Goal: Task Accomplishment & Management: Complete application form

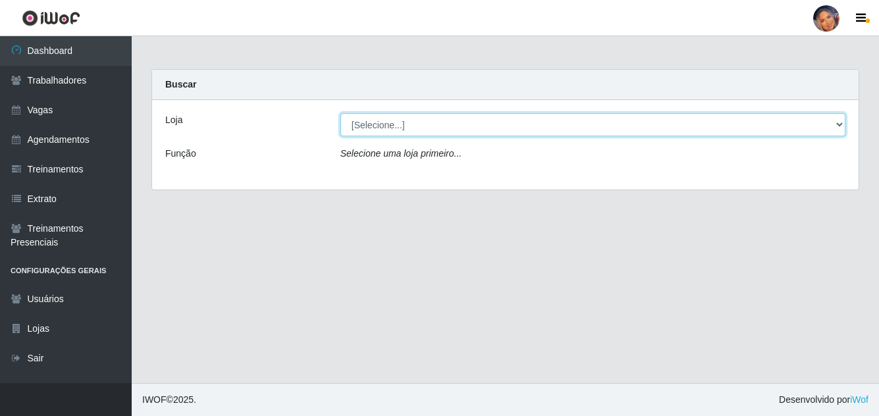
click at [438, 128] on select "[Selecione...] Supermercado Preço Bom" at bounding box center [592, 124] width 505 height 23
select select "169"
click at [340, 113] on select "[Selecione...] Supermercado Preço Bom" at bounding box center [592, 124] width 505 height 23
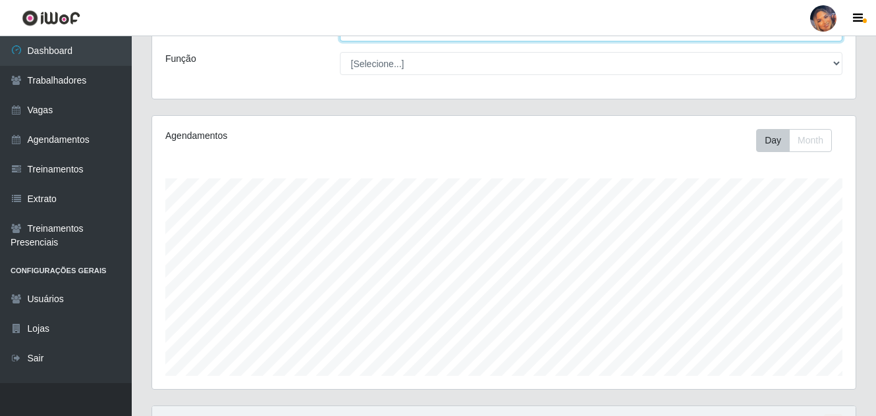
scroll to position [224, 0]
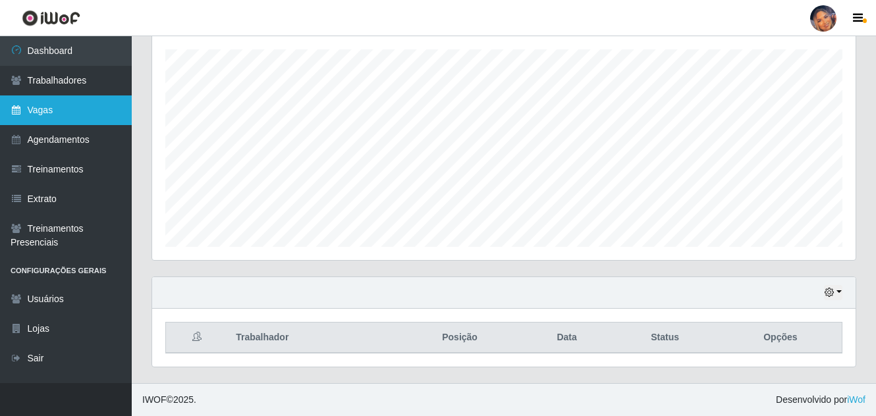
click at [69, 103] on link "Vagas" at bounding box center [66, 110] width 132 height 30
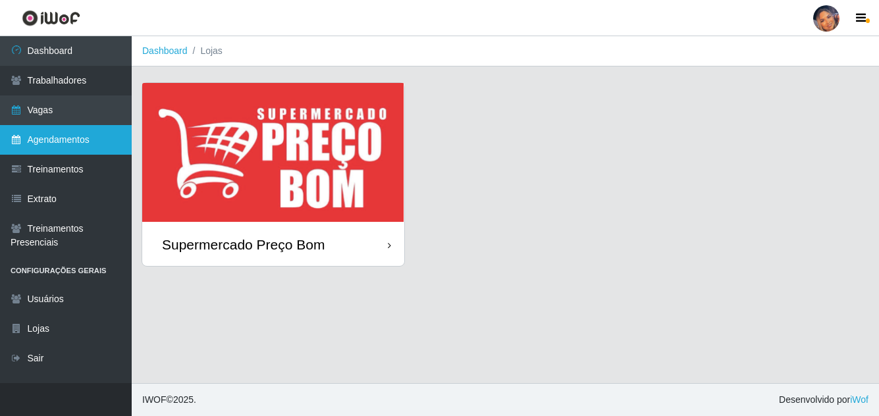
click at [55, 136] on link "Agendamentos" at bounding box center [66, 140] width 132 height 30
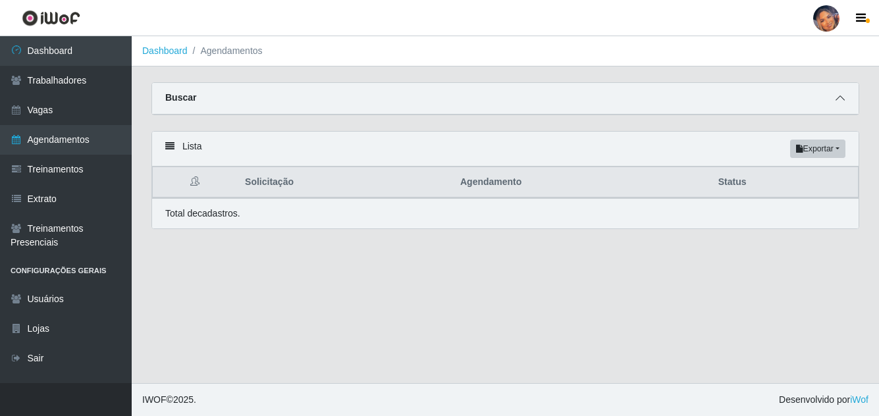
click at [838, 103] on icon at bounding box center [840, 97] width 9 height 9
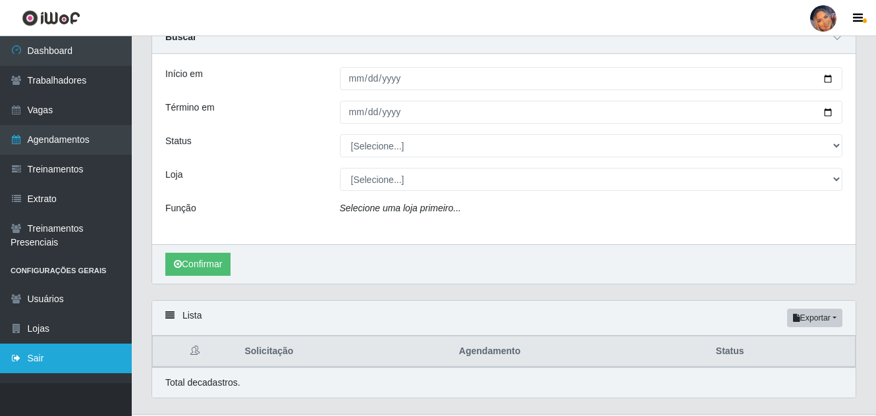
scroll to position [92, 0]
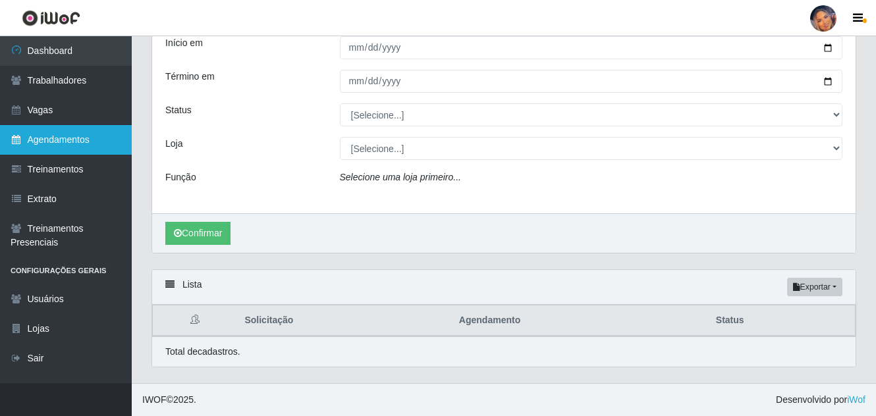
click at [95, 138] on link "Agendamentos" at bounding box center [66, 140] width 132 height 30
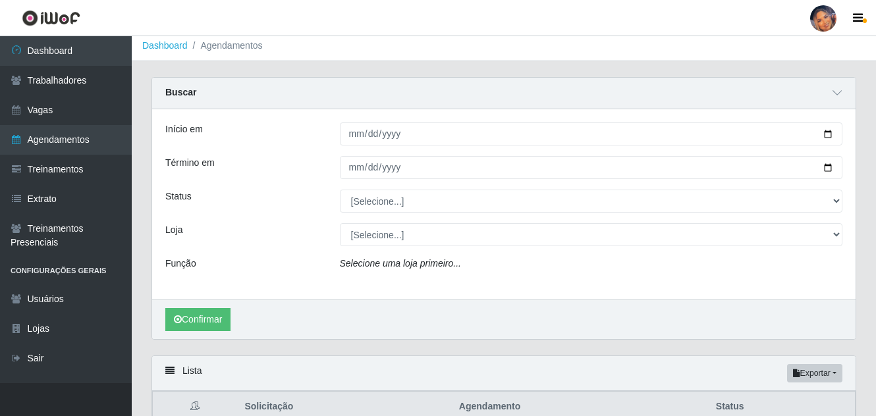
scroll to position [0, 0]
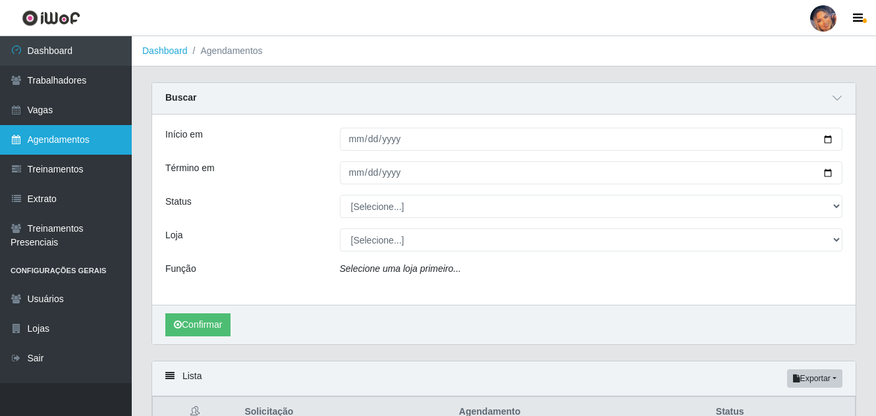
click at [51, 132] on link "Agendamentos" at bounding box center [66, 140] width 132 height 30
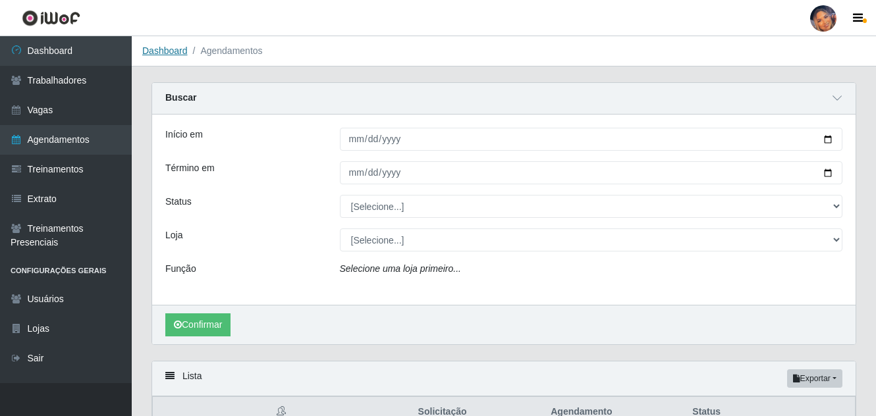
click at [151, 55] on link "Dashboard" at bounding box center [164, 50] width 45 height 11
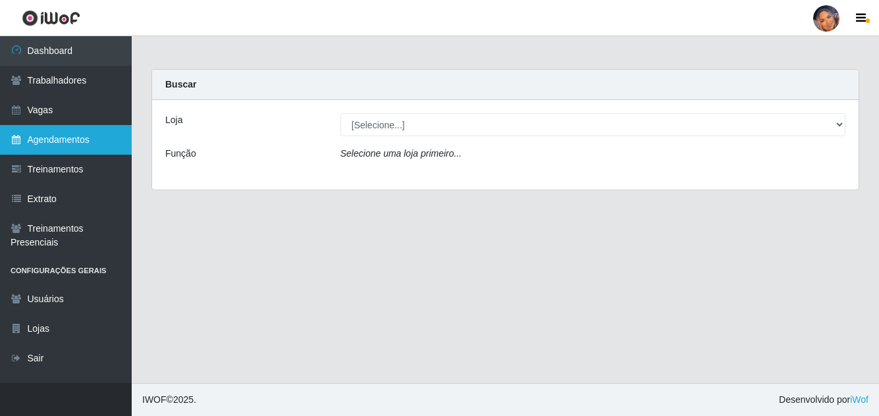
click at [82, 134] on link "Agendamentos" at bounding box center [66, 140] width 132 height 30
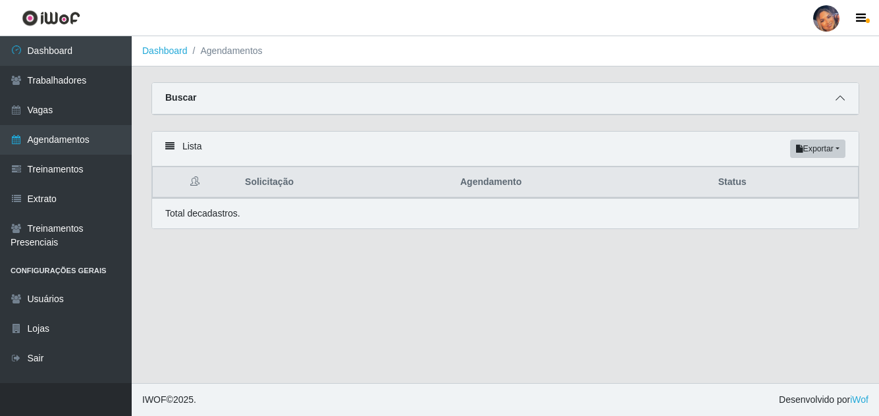
click at [839, 98] on icon at bounding box center [840, 97] width 9 height 9
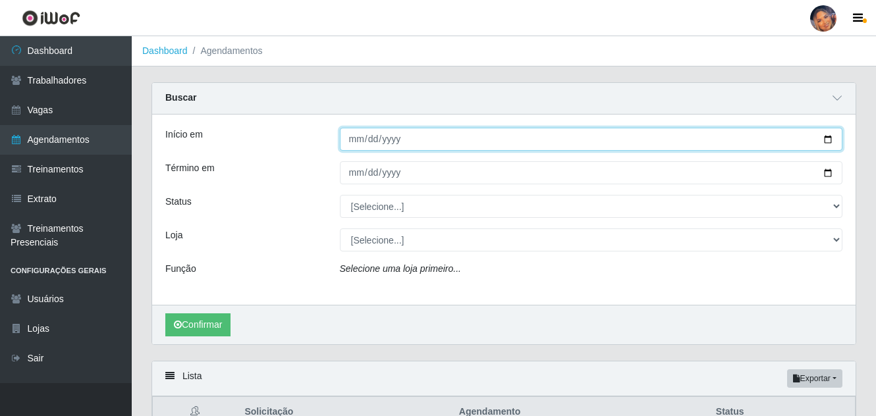
click at [830, 141] on input "Início em" at bounding box center [591, 139] width 503 height 23
type input "[DATE]"
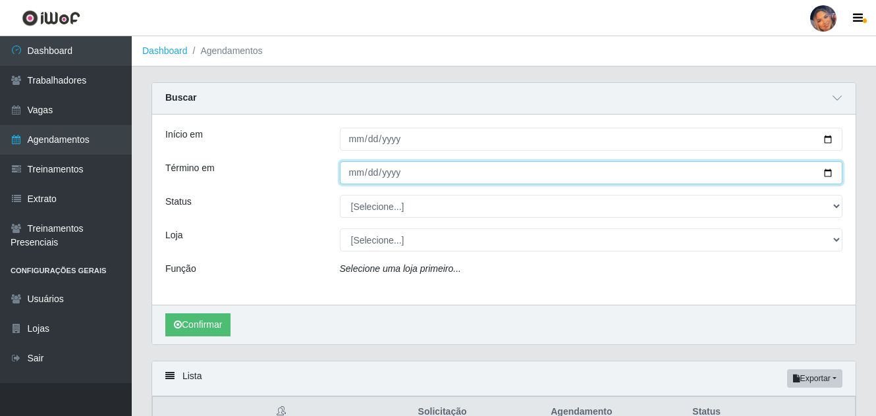
click at [826, 169] on input "Término em" at bounding box center [591, 172] width 503 height 23
type input "[DATE]"
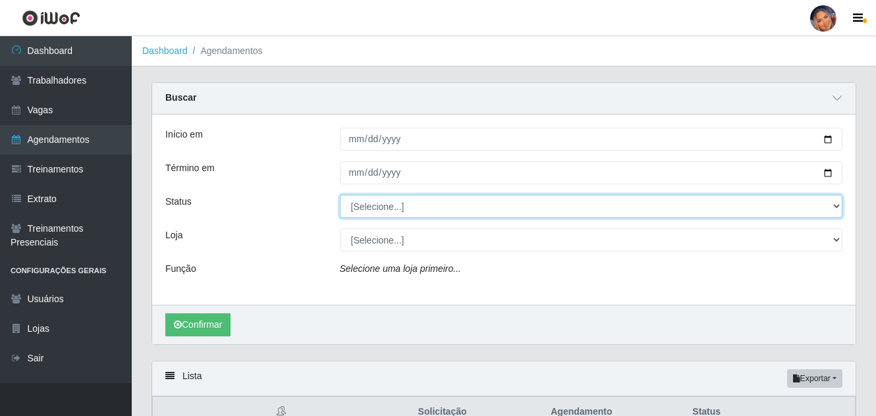
click at [836, 202] on select "[Selecione...] AGENDADO AGUARDANDO LIBERAR EM ANDAMENTO EM REVISÃO FINALIZADO C…" at bounding box center [591, 206] width 503 height 23
select select "AGENDADO"
click at [340, 196] on select "[Selecione...] AGENDADO AGUARDANDO LIBERAR EM ANDAMENTO EM REVISÃO FINALIZADO C…" at bounding box center [591, 206] width 503 height 23
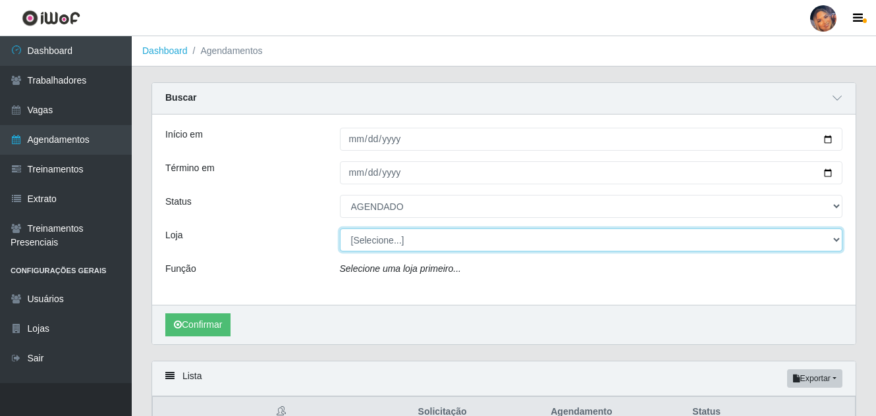
click at [372, 243] on select "[Selecione...] Supermercado Preço Bom" at bounding box center [591, 239] width 503 height 23
select select "169"
click at [340, 229] on select "[Selecione...] Supermercado Preço Bom" at bounding box center [591, 239] width 503 height 23
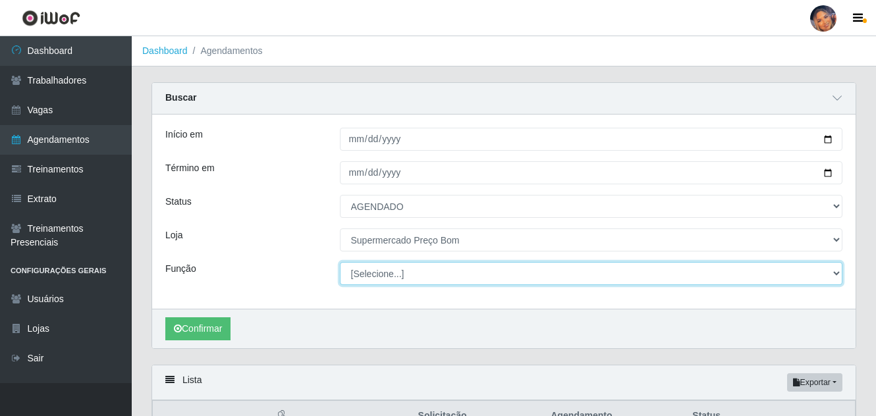
click at [415, 273] on select "[Selecione...] ASG ASG + ASG ++ Balconista Balconista + Balconista ++ Embalador…" at bounding box center [591, 273] width 503 height 23
select select "22"
click at [340, 263] on select "[Selecione...] ASG ASG + ASG ++ Balconista Balconista + Balconista ++ Embalador…" at bounding box center [591, 273] width 503 height 23
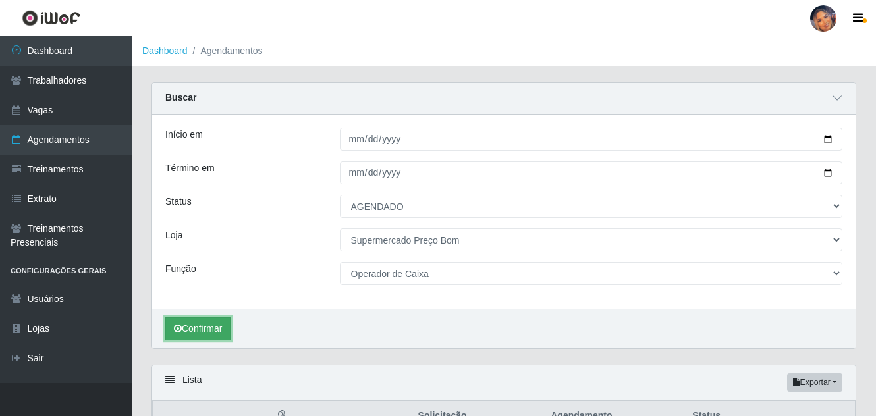
click at [203, 333] on button "Confirmar" at bounding box center [197, 328] width 65 height 23
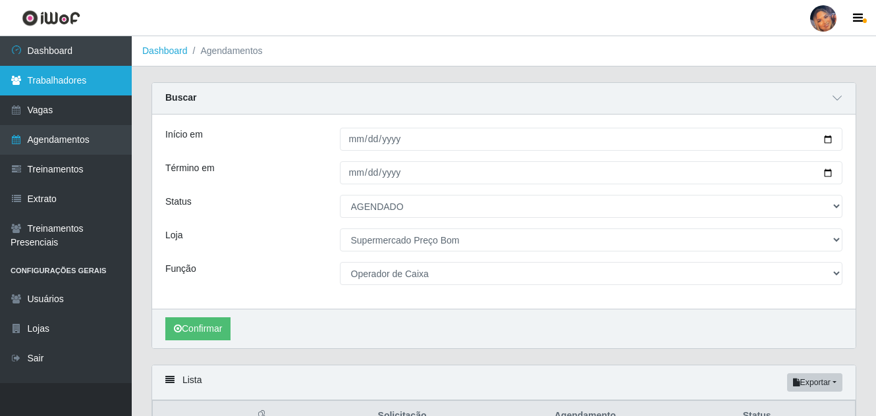
click at [95, 79] on link "Trabalhadores" at bounding box center [66, 81] width 132 height 30
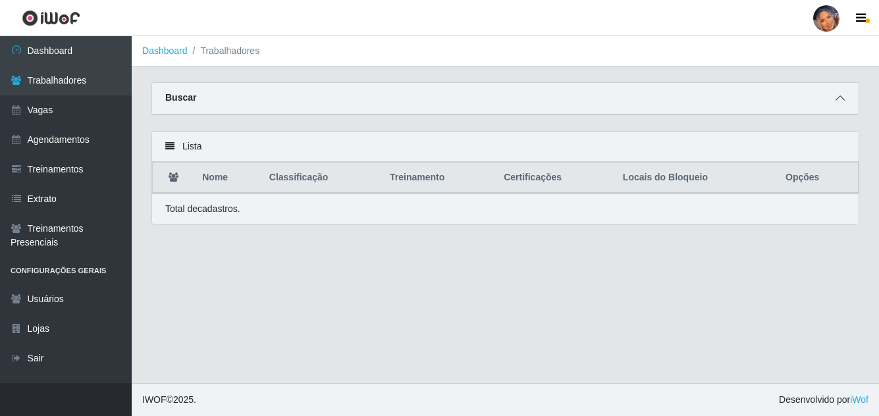
click at [834, 97] on span at bounding box center [840, 98] width 16 height 15
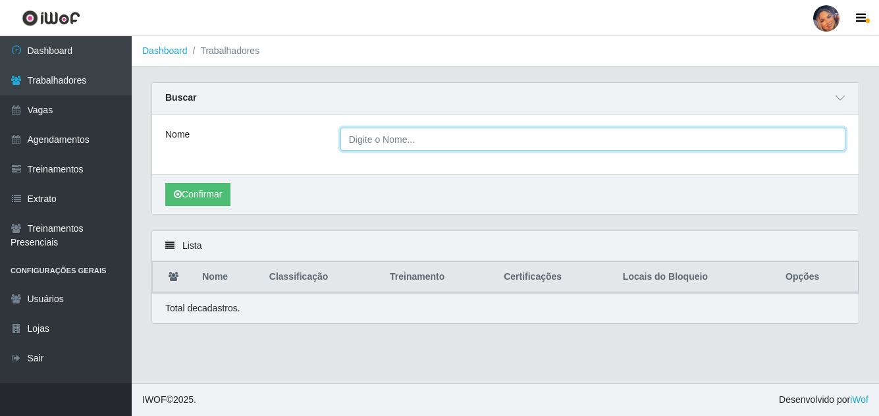
click at [352, 145] on input "Nome" at bounding box center [592, 139] width 505 height 23
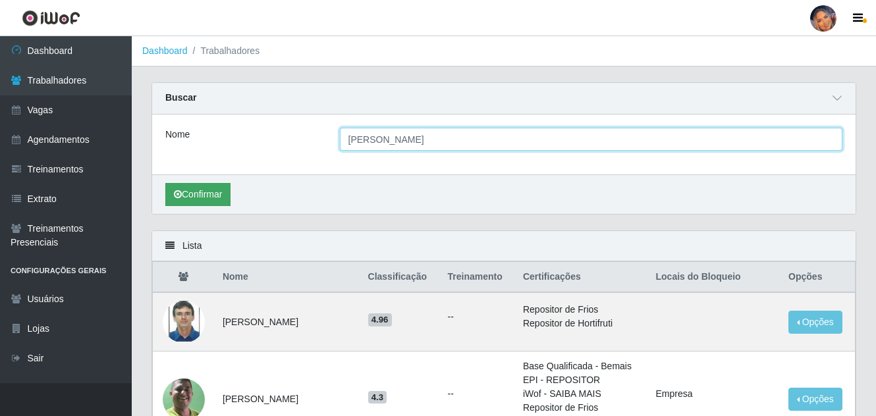
type input "[PERSON_NAME]"
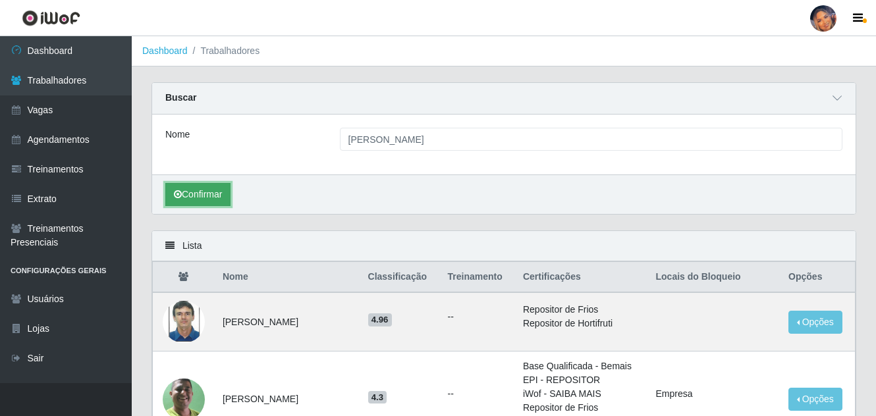
click at [196, 190] on button "Confirmar" at bounding box center [197, 194] width 65 height 23
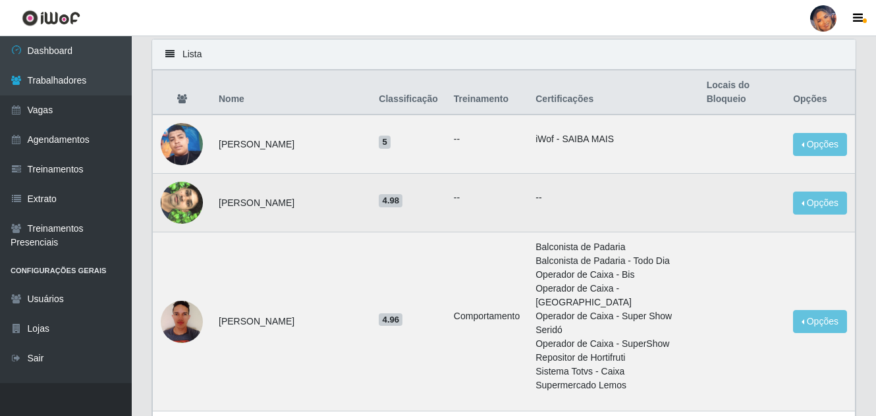
scroll to position [198, 0]
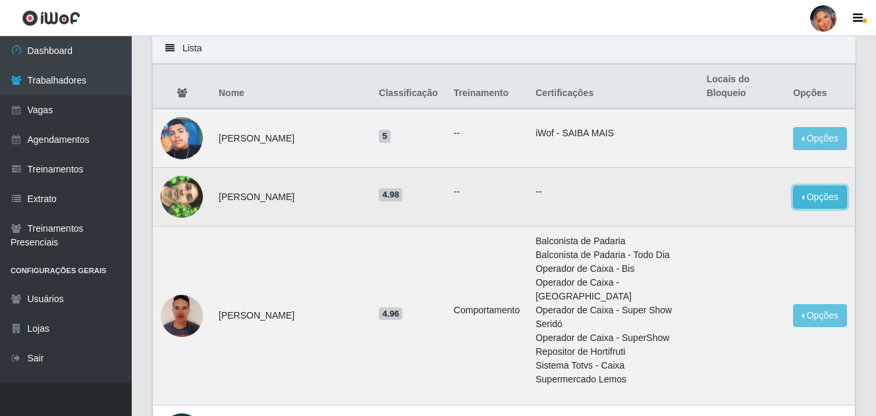
click at [824, 192] on button "Opções" at bounding box center [820, 197] width 54 height 23
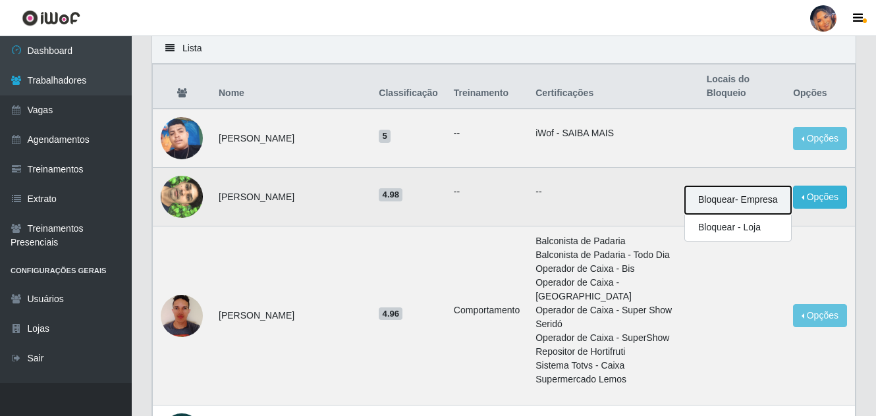
click at [736, 200] on button "Bloquear - Empresa" at bounding box center [738, 200] width 106 height 28
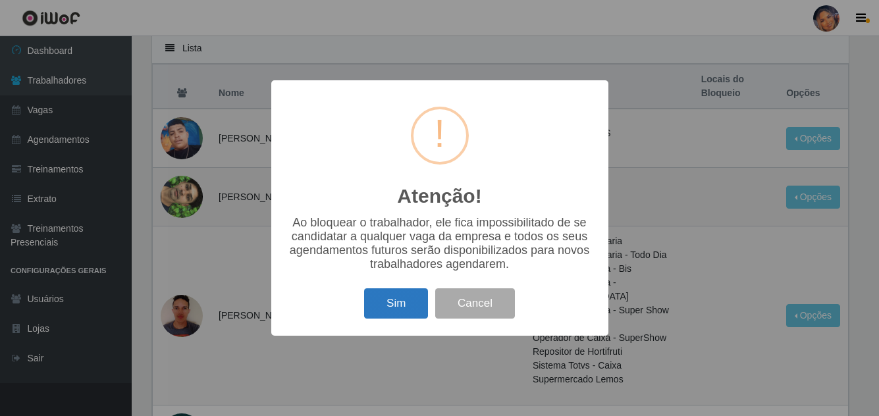
click at [406, 303] on button "Sim" at bounding box center [396, 303] width 64 height 31
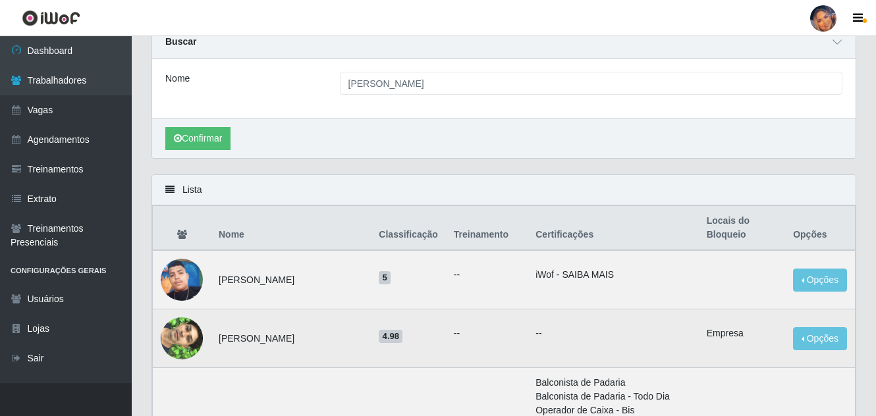
scroll to position [132, 0]
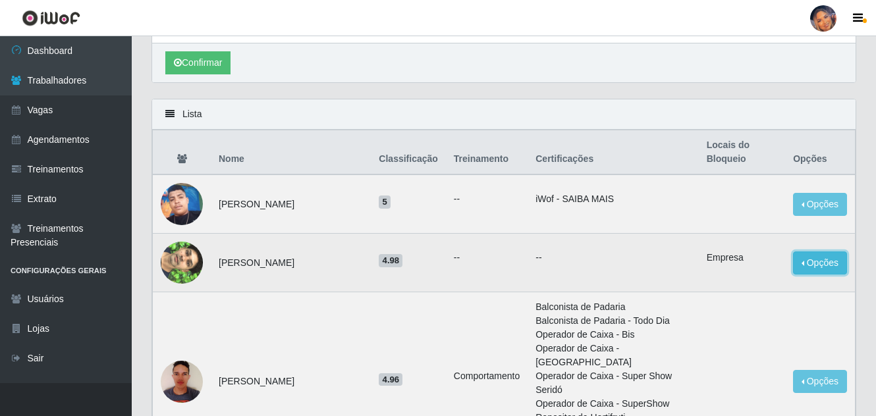
click at [820, 259] on button "Opções" at bounding box center [820, 263] width 54 height 23
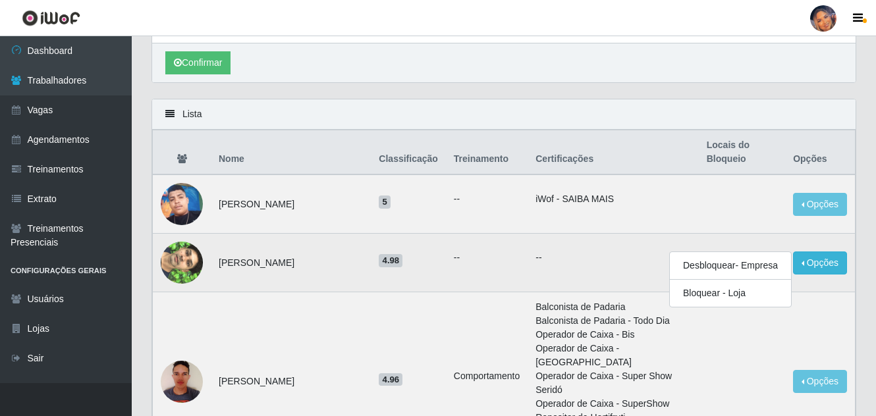
click at [372, 274] on td "4.98" at bounding box center [408, 263] width 75 height 59
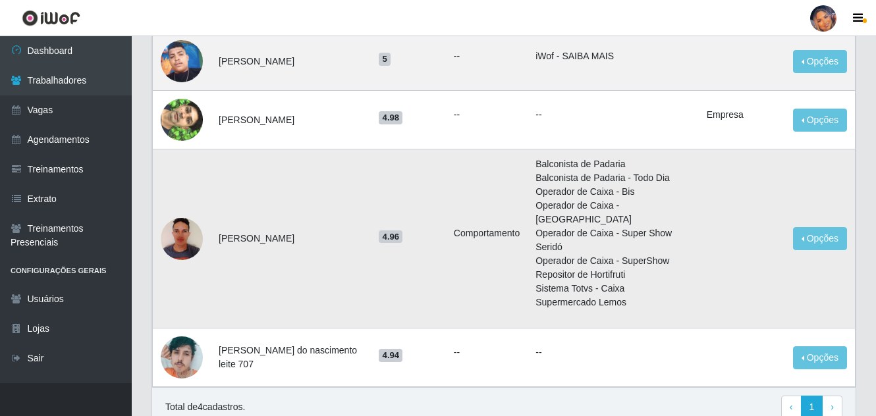
scroll to position [322, 0]
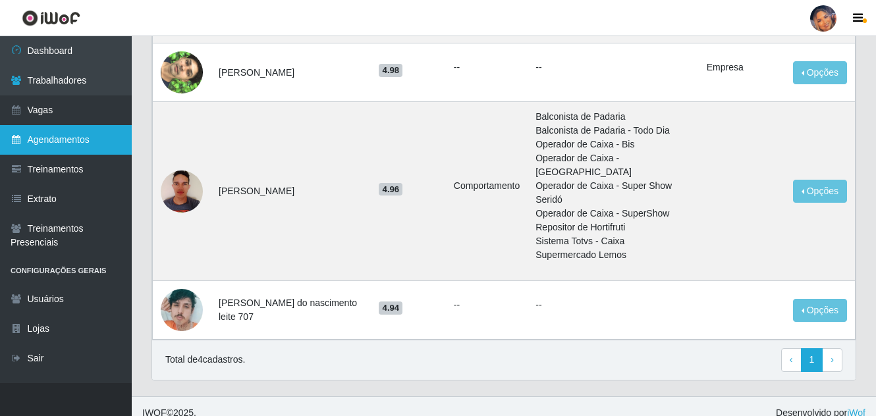
click at [65, 138] on link "Agendamentos" at bounding box center [66, 140] width 132 height 30
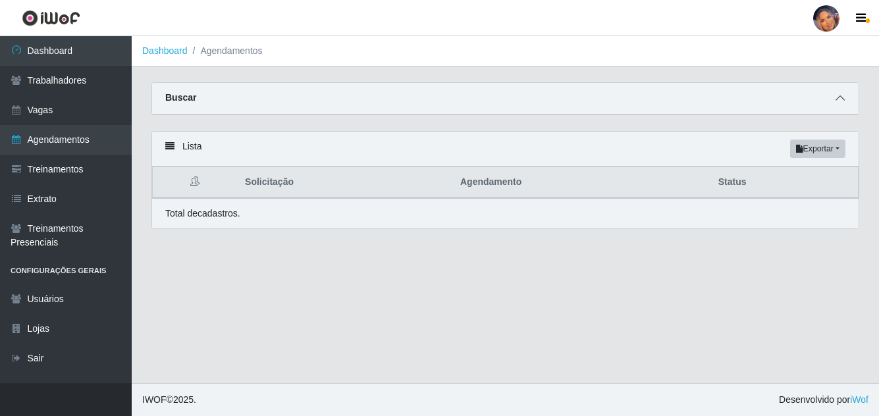
click at [839, 103] on icon at bounding box center [840, 97] width 9 height 9
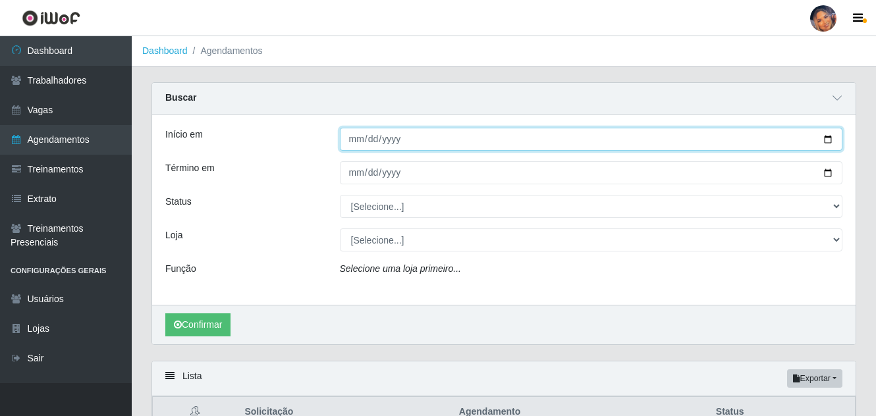
click at [830, 136] on input "Início em" at bounding box center [591, 139] width 503 height 23
type input "[DATE]"
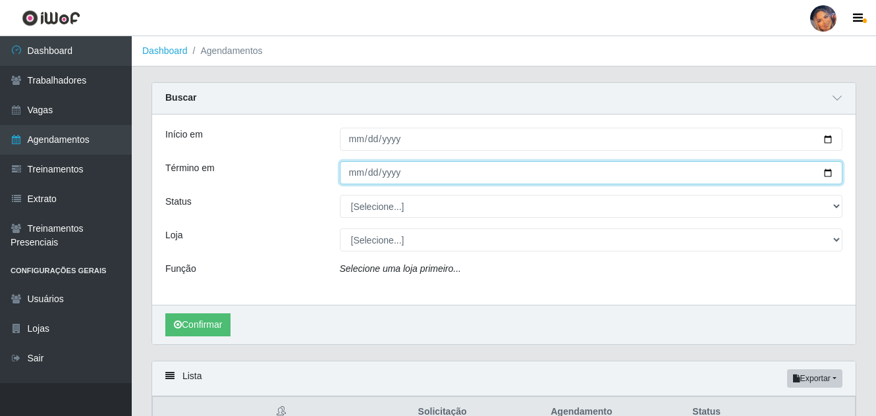
click at [826, 171] on input "Término em" at bounding box center [591, 172] width 503 height 23
type input "[DATE]"
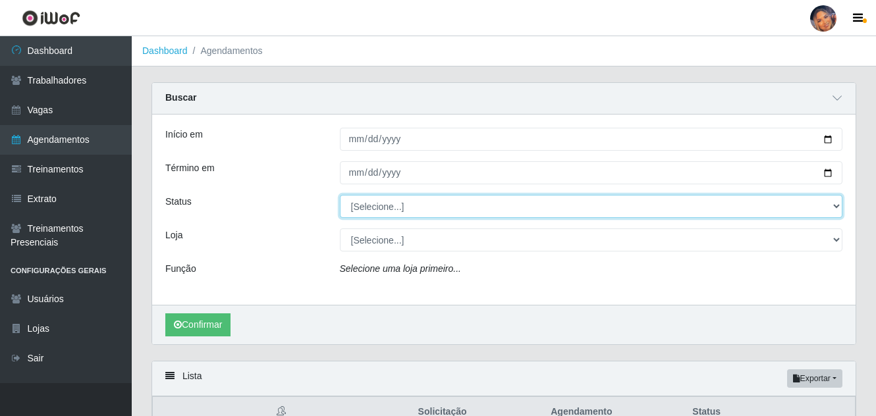
click at [835, 211] on select "[Selecione...] AGENDADO AGUARDANDO LIBERAR EM ANDAMENTO EM REVISÃO FINALIZADO C…" at bounding box center [591, 206] width 503 height 23
select select "AGENDADO"
click at [340, 196] on select "[Selecione...] AGENDADO AGUARDANDO LIBERAR EM ANDAMENTO EM REVISÃO FINALIZADO C…" at bounding box center [591, 206] width 503 height 23
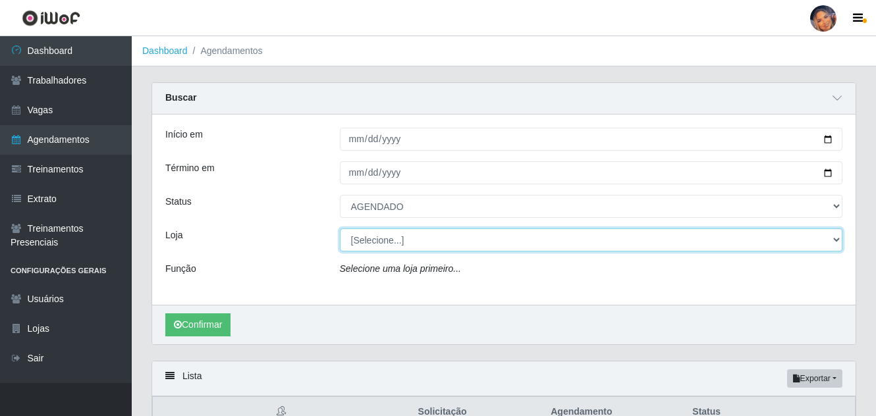
click at [415, 240] on select "[Selecione...] Supermercado Preço Bom" at bounding box center [591, 239] width 503 height 23
select select "169"
click at [340, 229] on select "[Selecione...] Supermercado Preço Bom" at bounding box center [591, 239] width 503 height 23
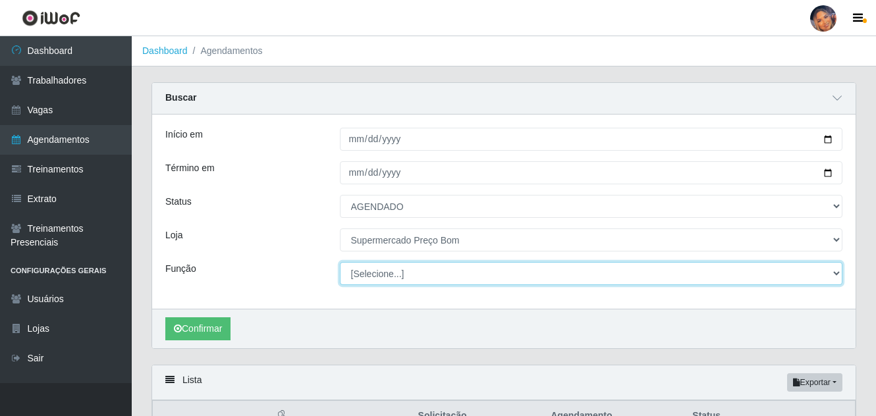
click at [390, 279] on select "[Selecione...] ASG ASG + ASG ++ Balconista Balconista + Balconista ++ Embalador…" at bounding box center [591, 273] width 503 height 23
select select "22"
click at [340, 263] on select "[Selecione...] ASG ASG + ASG ++ Balconista Balconista + Balconista ++ Embalador…" at bounding box center [591, 273] width 503 height 23
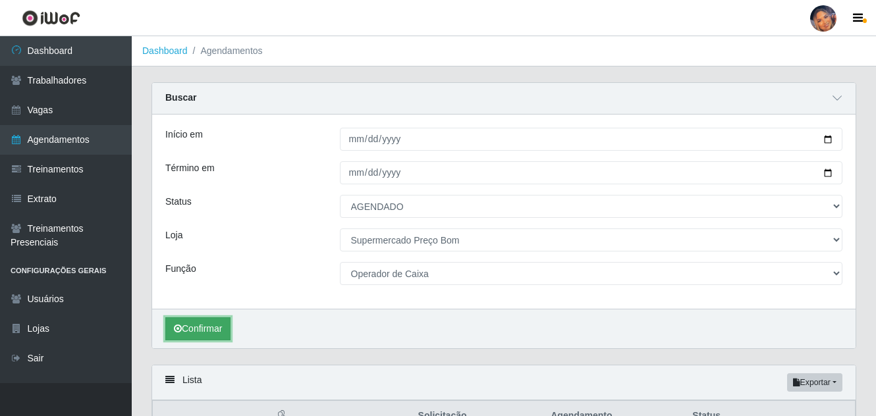
click at [213, 327] on button "Confirmar" at bounding box center [197, 328] width 65 height 23
